Goal: Find specific page/section: Find specific page/section

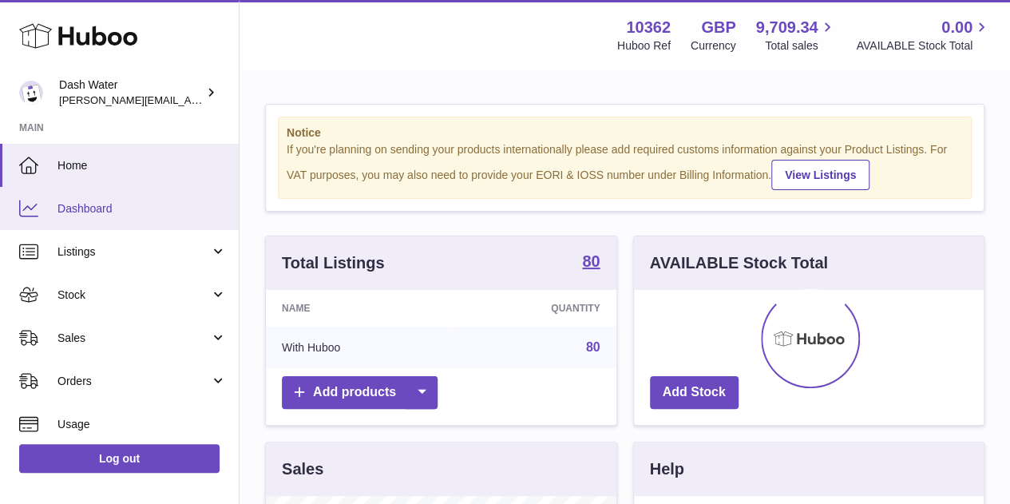
scroll to position [249, 350]
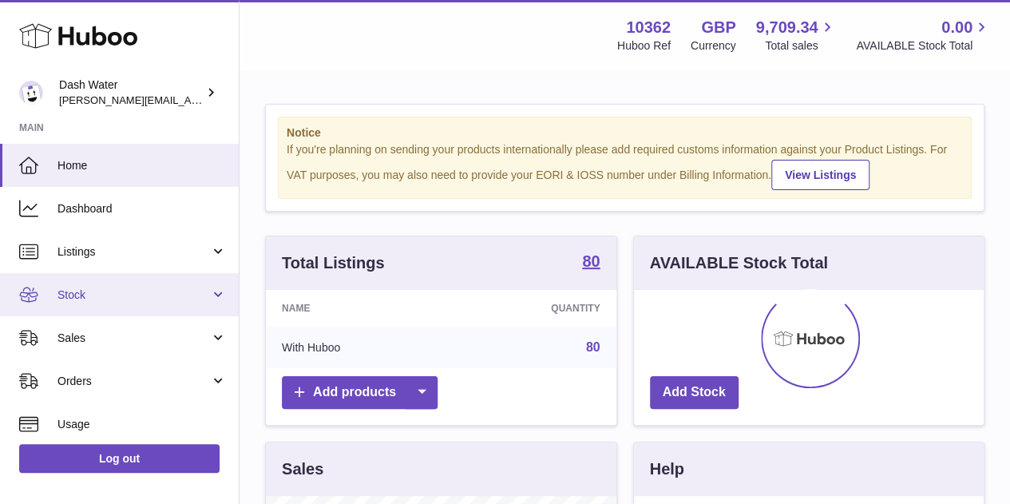
click at [105, 292] on span "Stock" at bounding box center [134, 295] width 153 height 15
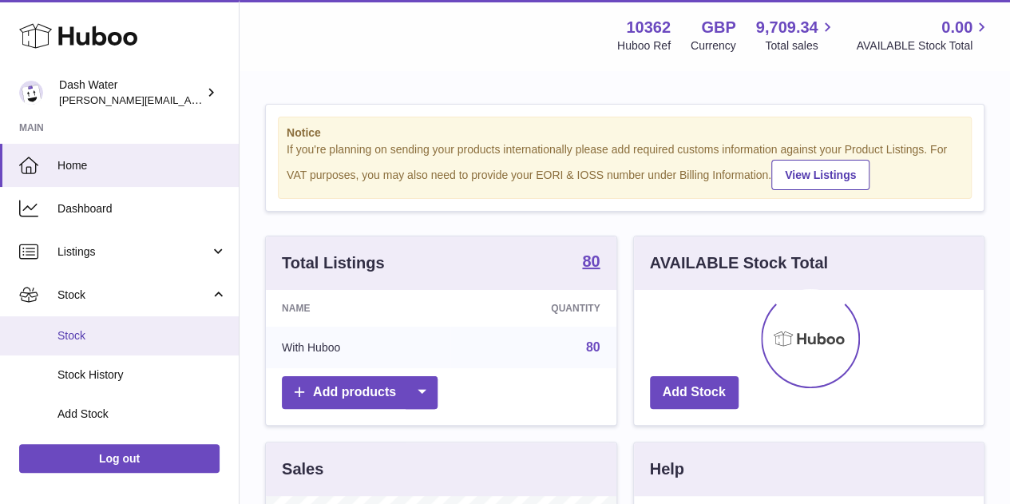
click at [75, 329] on span "Stock" at bounding box center [142, 335] width 169 height 15
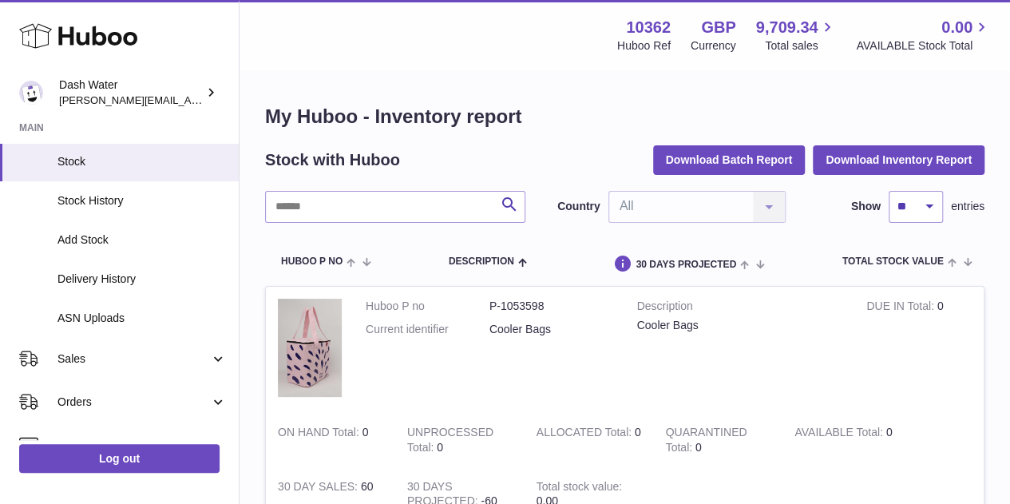
scroll to position [175, 0]
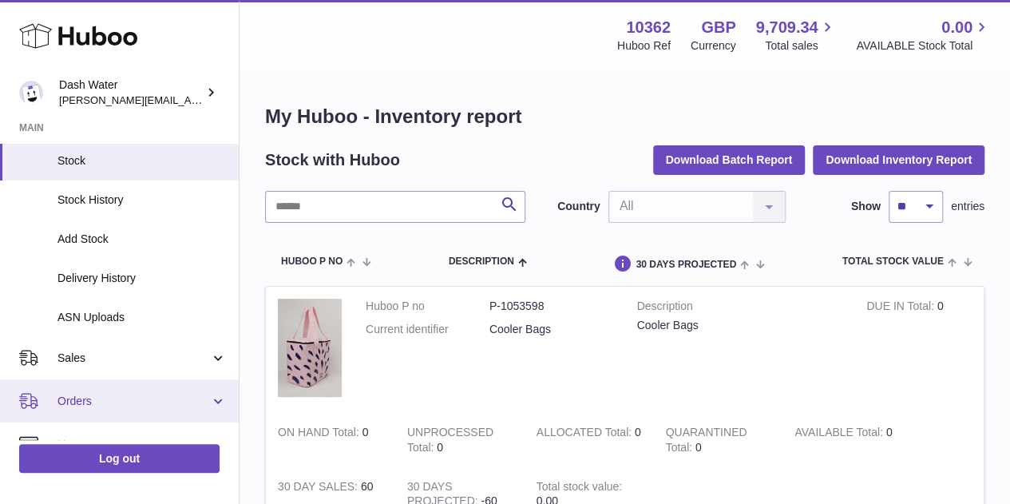
click at [92, 400] on span "Orders" at bounding box center [134, 401] width 153 height 15
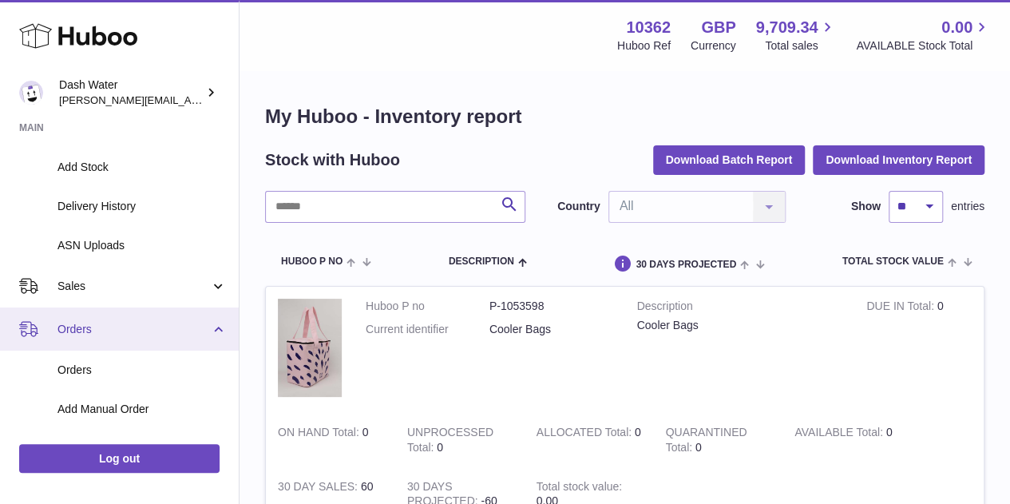
scroll to position [251, 0]
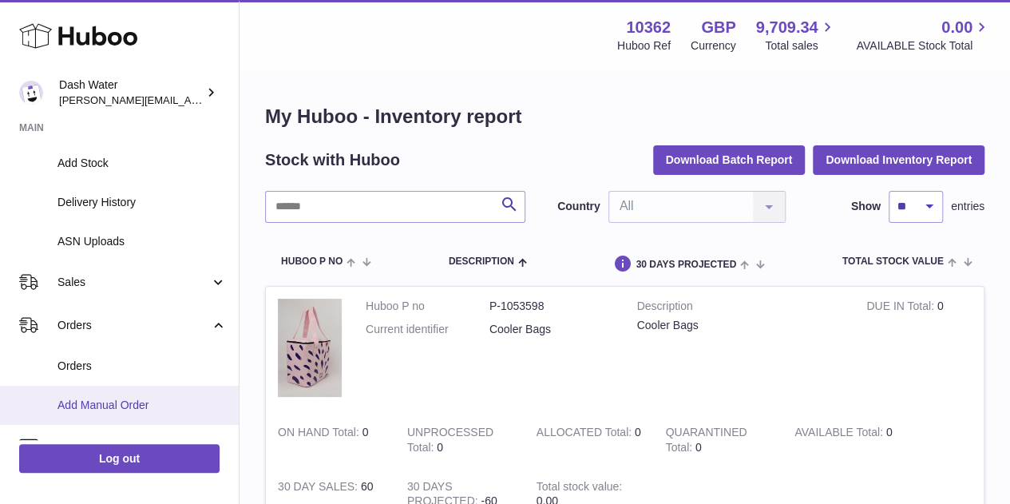
click at [71, 405] on span "Add Manual Order" at bounding box center [142, 405] width 169 height 15
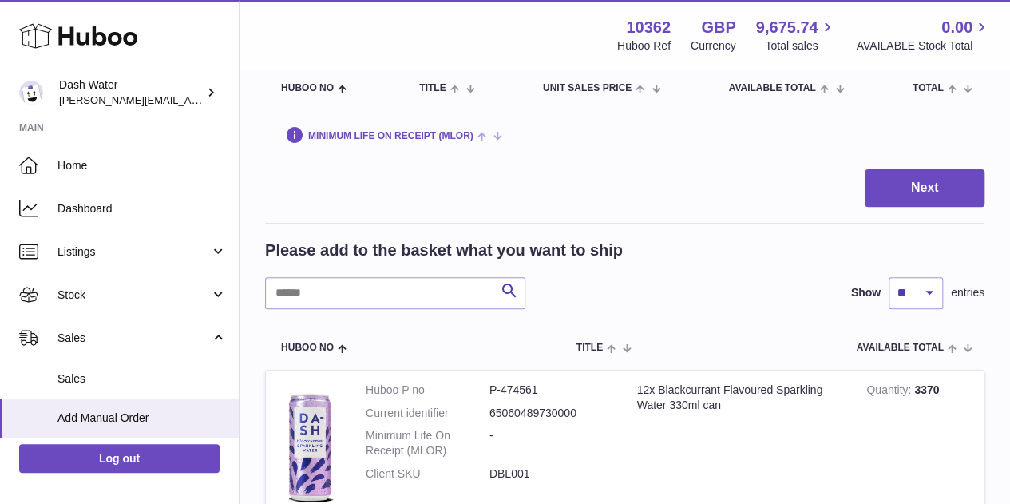
scroll to position [172, 0]
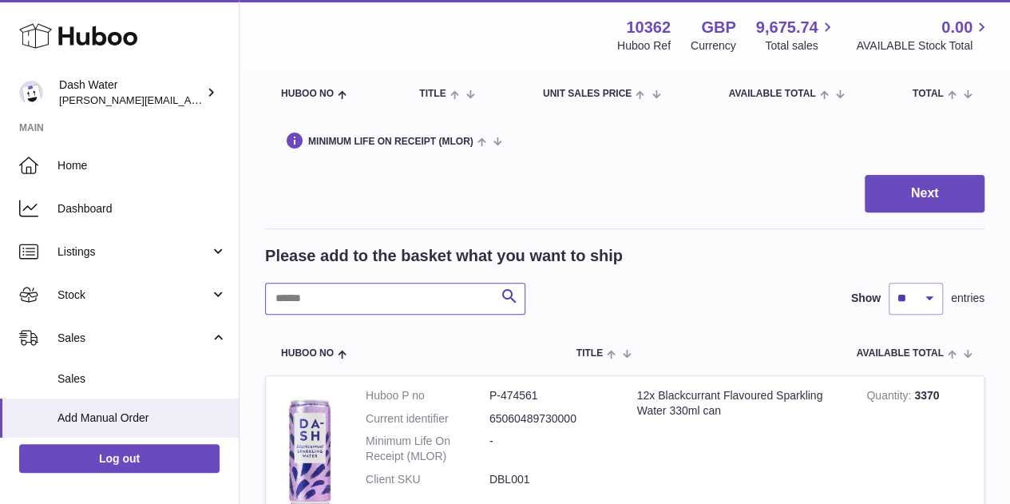
click at [345, 298] on input "text" at bounding box center [395, 299] width 260 height 32
type input "***"
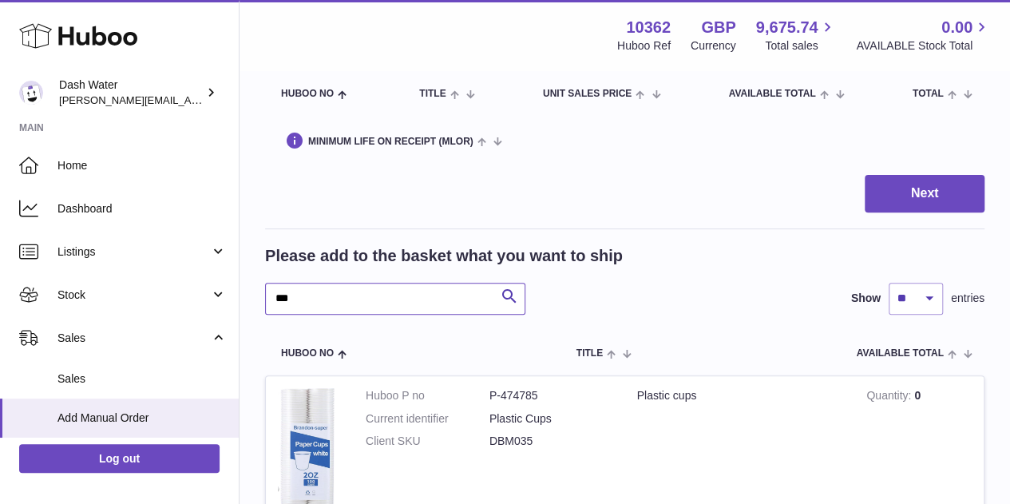
click at [347, 300] on input "***" at bounding box center [395, 299] width 260 height 32
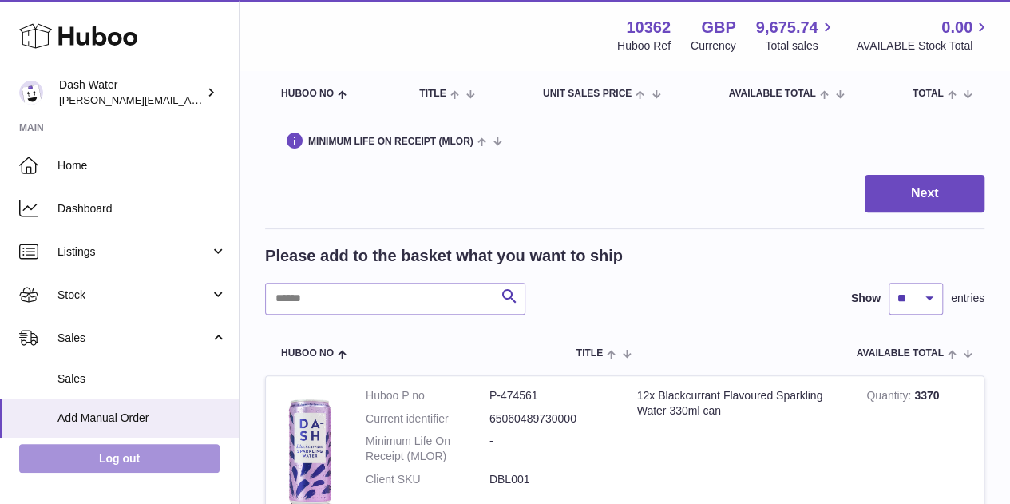
click at [140, 458] on link "Log out" at bounding box center [119, 458] width 200 height 29
